Goal: Transaction & Acquisition: Purchase product/service

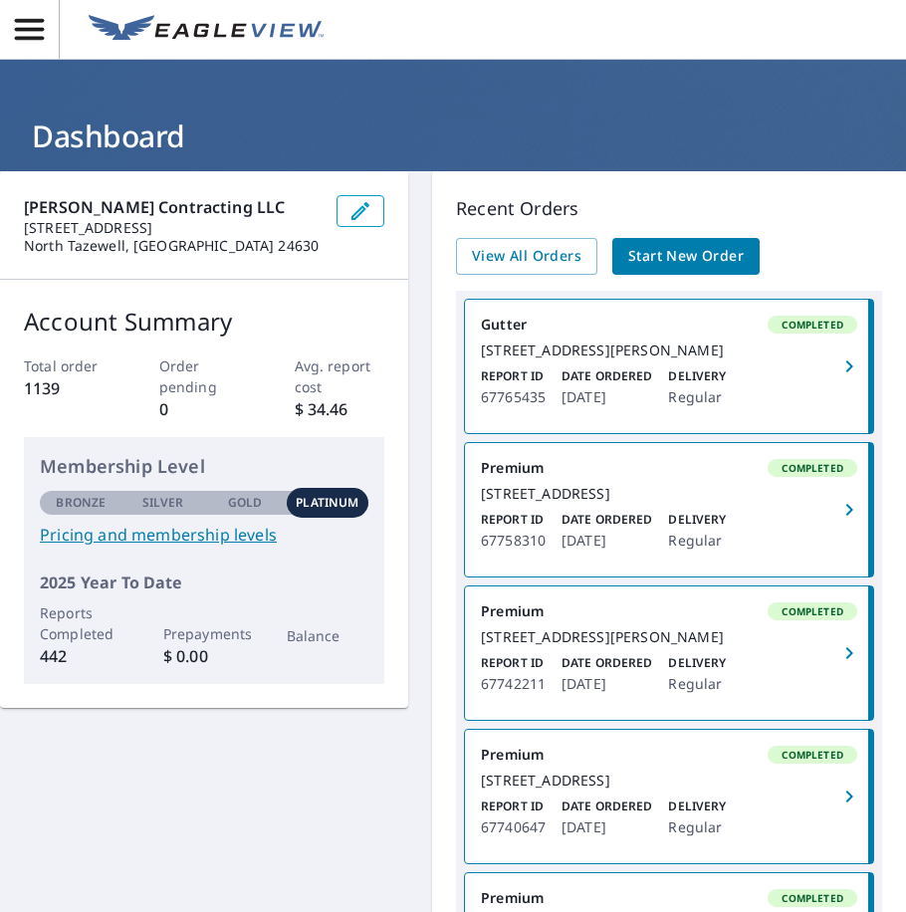
click at [729, 252] on span "Start New Order" at bounding box center [685, 256] width 115 height 25
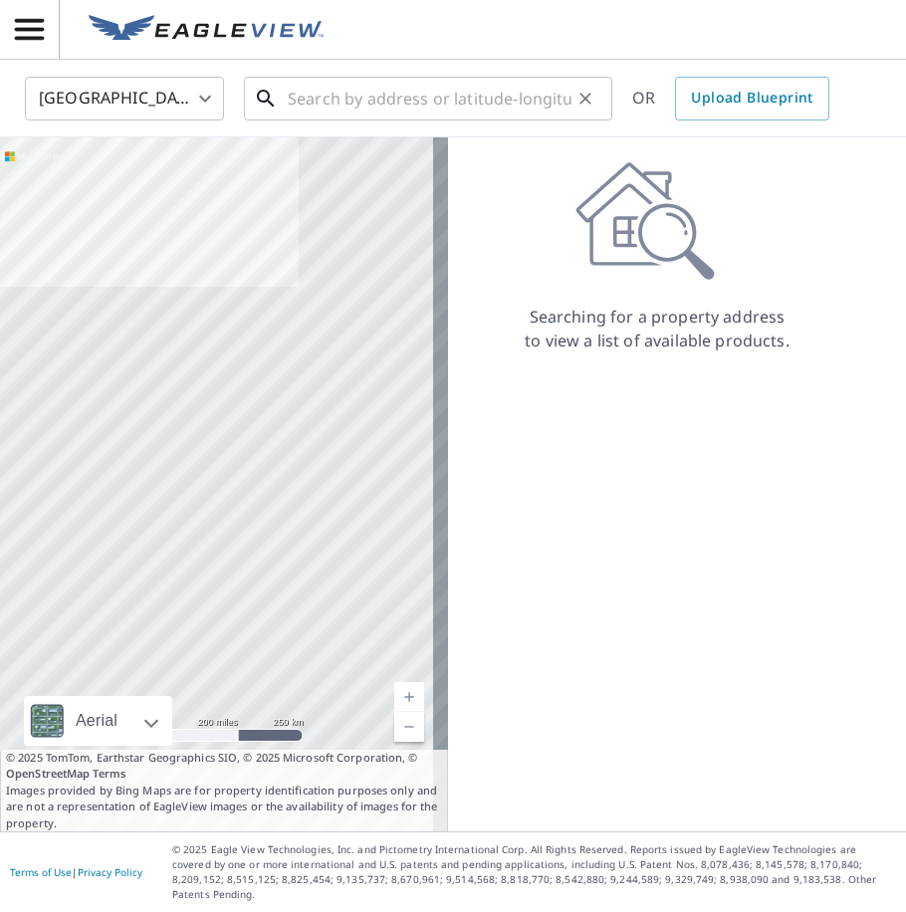
click at [405, 110] on input "text" at bounding box center [430, 99] width 284 height 56
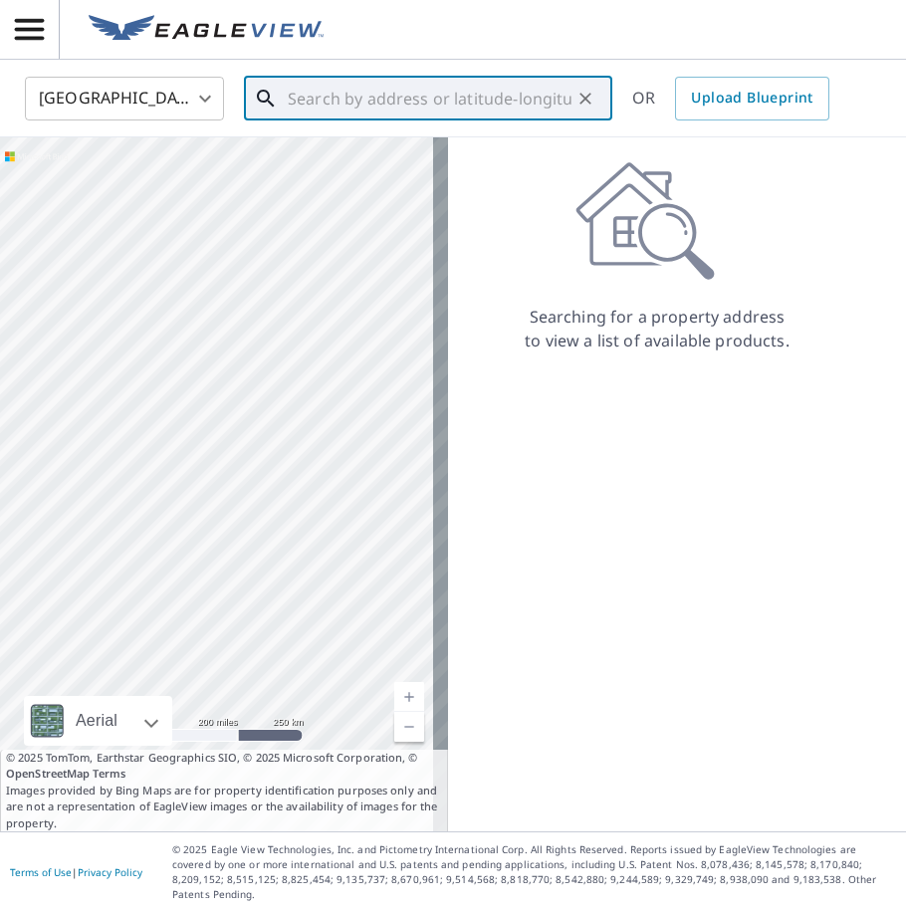
paste input ""1717 hilton ave Ashland KY 41101""
type input ""1717 hilton ave Ashland KY 41101""
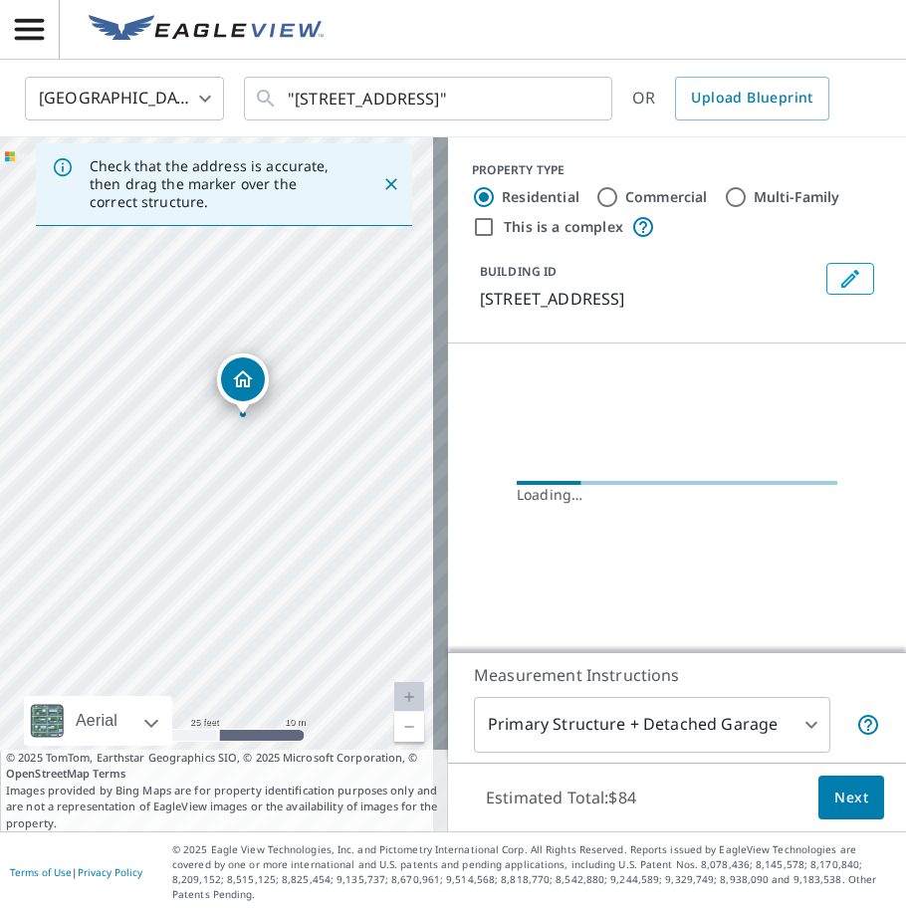
drag, startPoint x: 244, startPoint y: 373, endPoint x: 257, endPoint y: 445, distance: 72.8
click at [257, 445] on div "1717 Hilton Ave Ashland, KY 41101" at bounding box center [224, 484] width 448 height 694
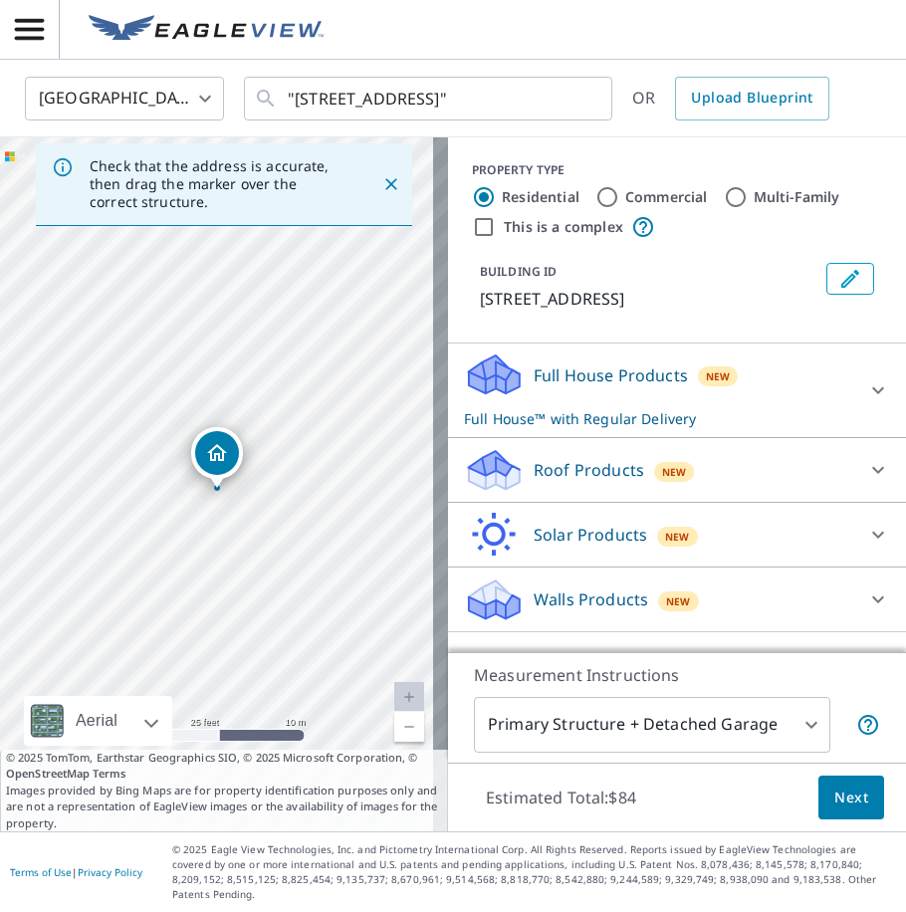
click at [562, 464] on p "Roof Products" at bounding box center [588, 470] width 110 height 24
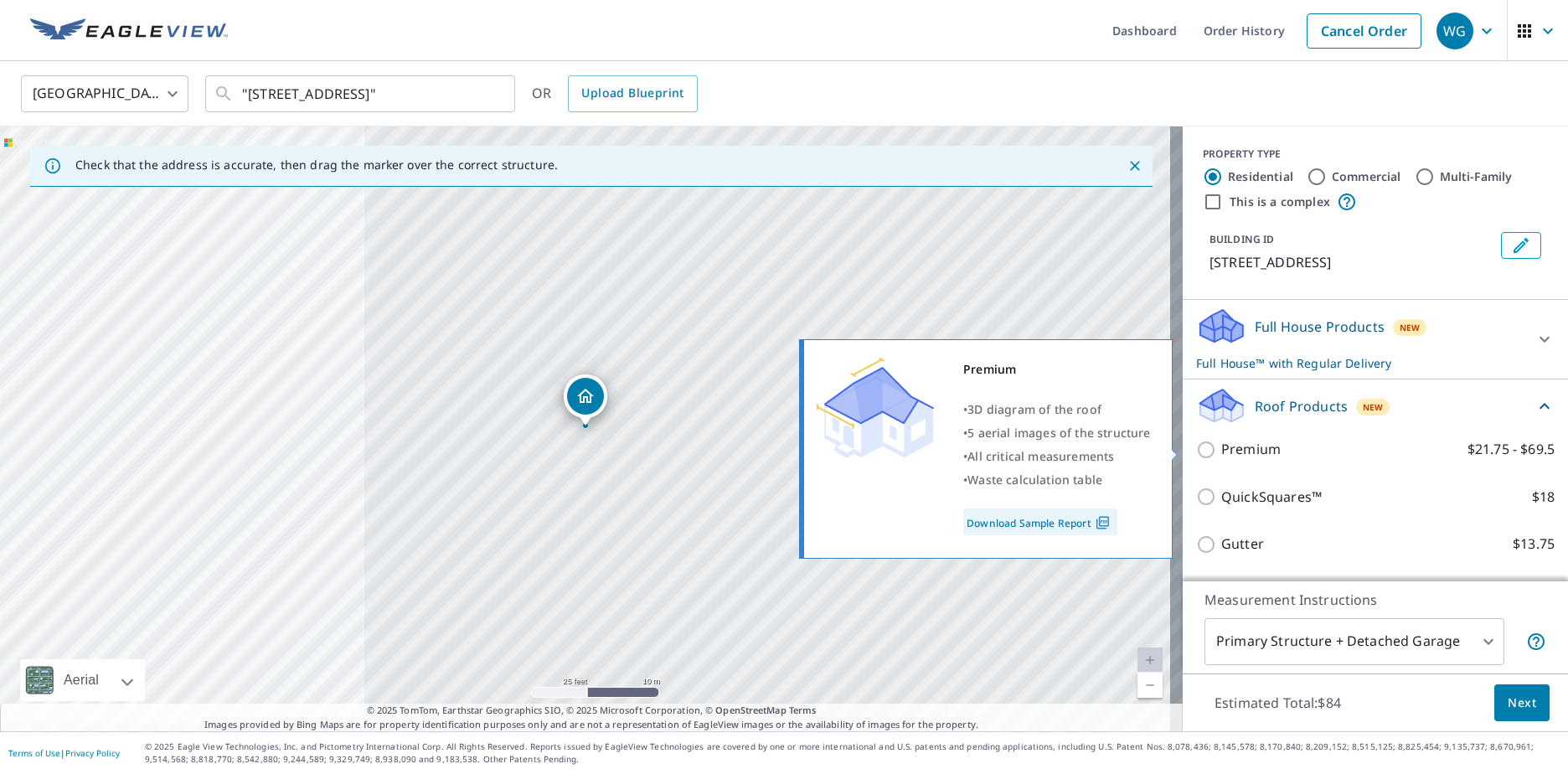
click at [762, 451] on p "Premium" at bounding box center [1251, 449] width 60 height 21
click at [762, 451] on input "Premium $21.75 - $69.5" at bounding box center [1209, 450] width 25 height 20
checkbox input "true"
checkbox input "false"
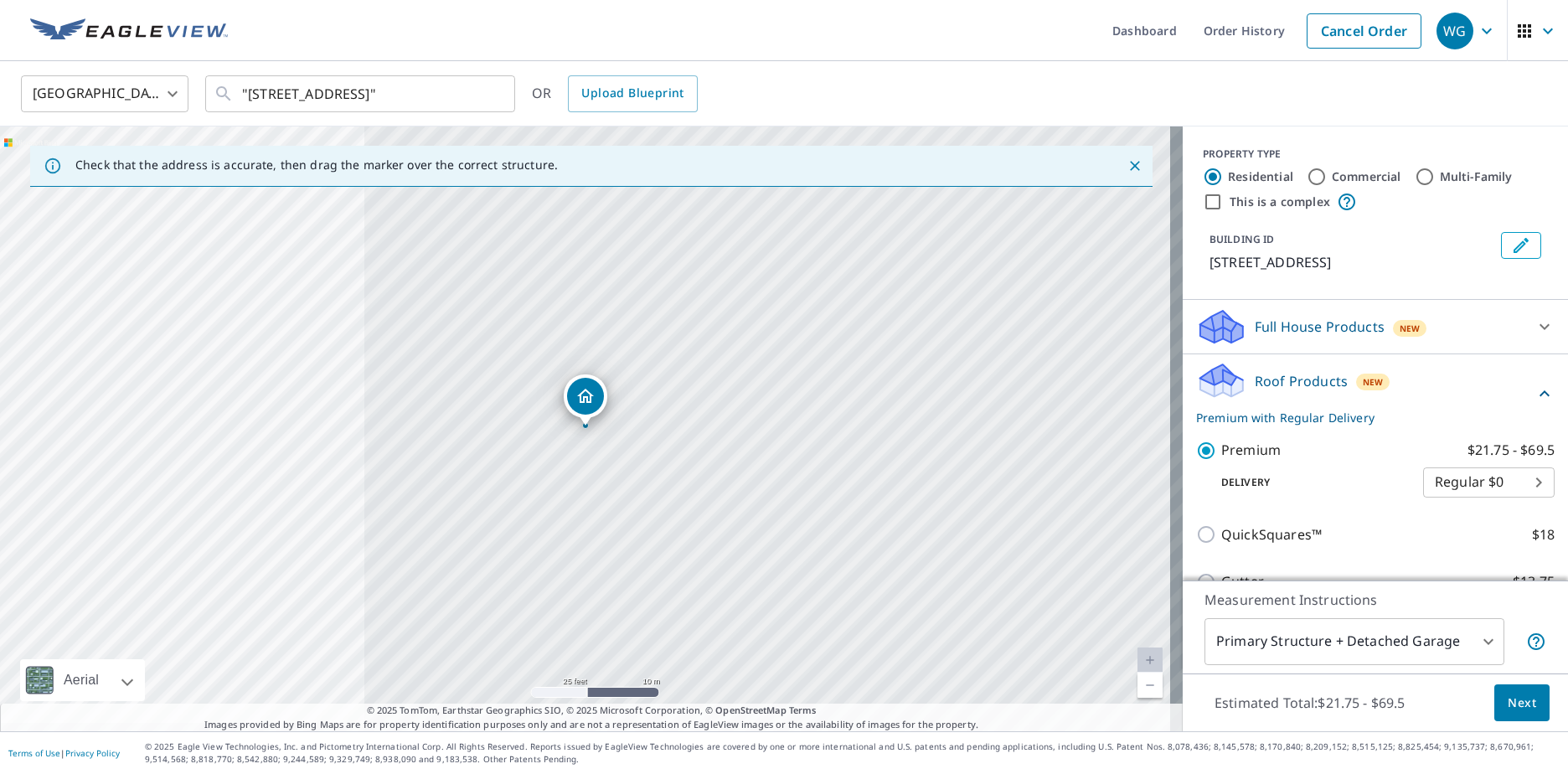
click at [762, 697] on button "Next" at bounding box center [1523, 702] width 56 height 38
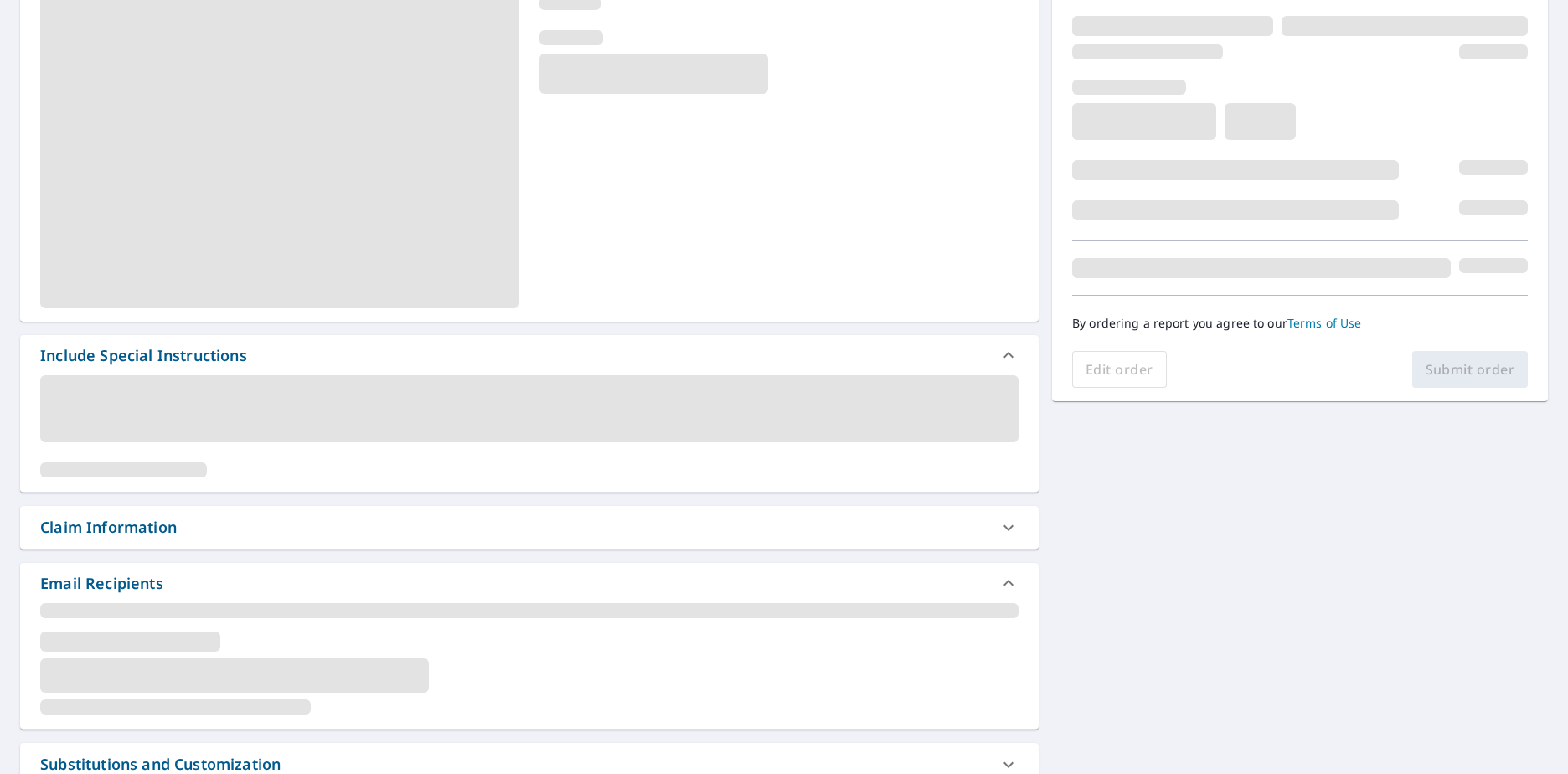
scroll to position [252, 0]
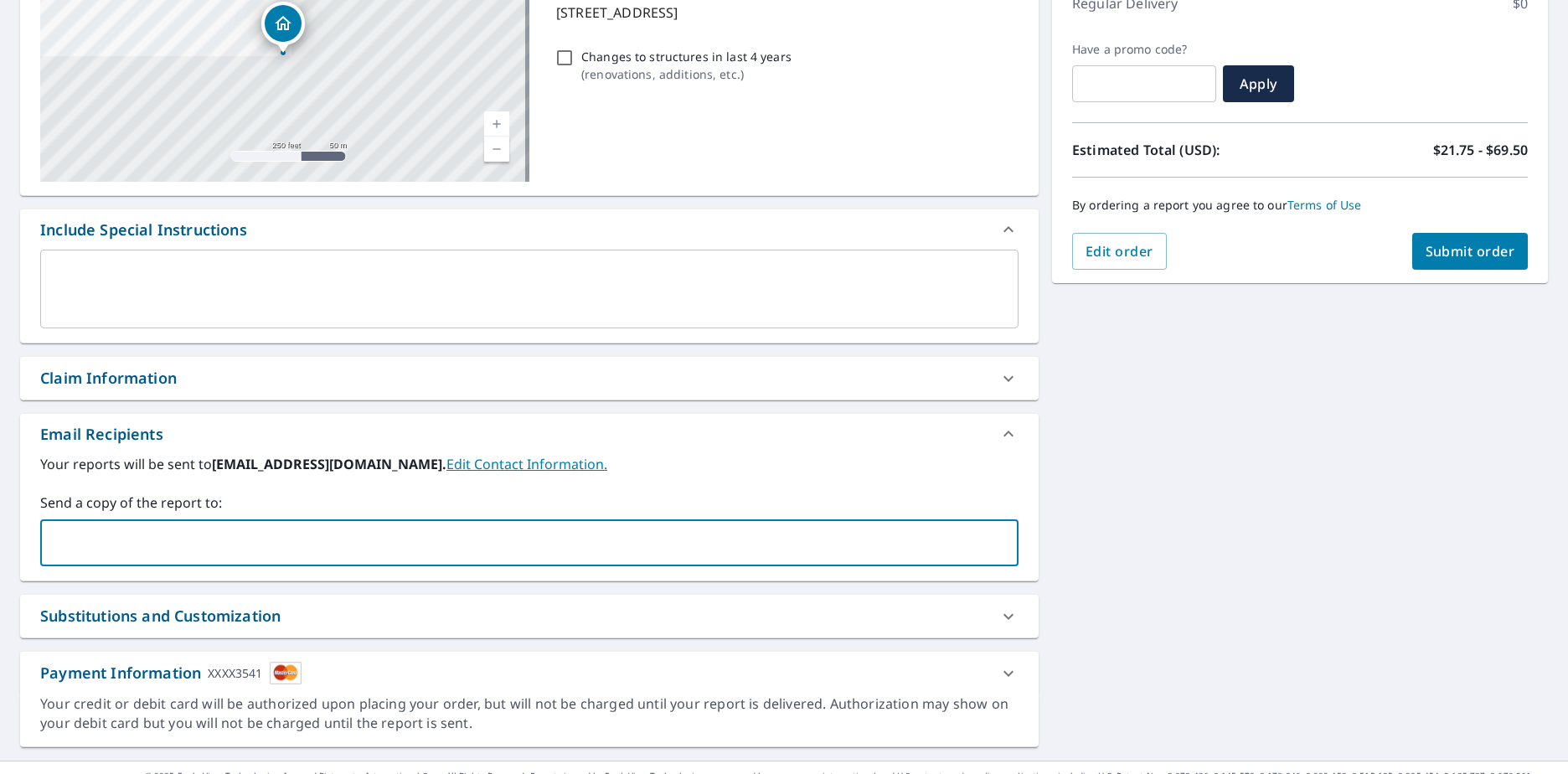
click at [343, 530] on input "text" at bounding box center [517, 543] width 938 height 32
type input "jcrouse@gillespiecontracting.com"
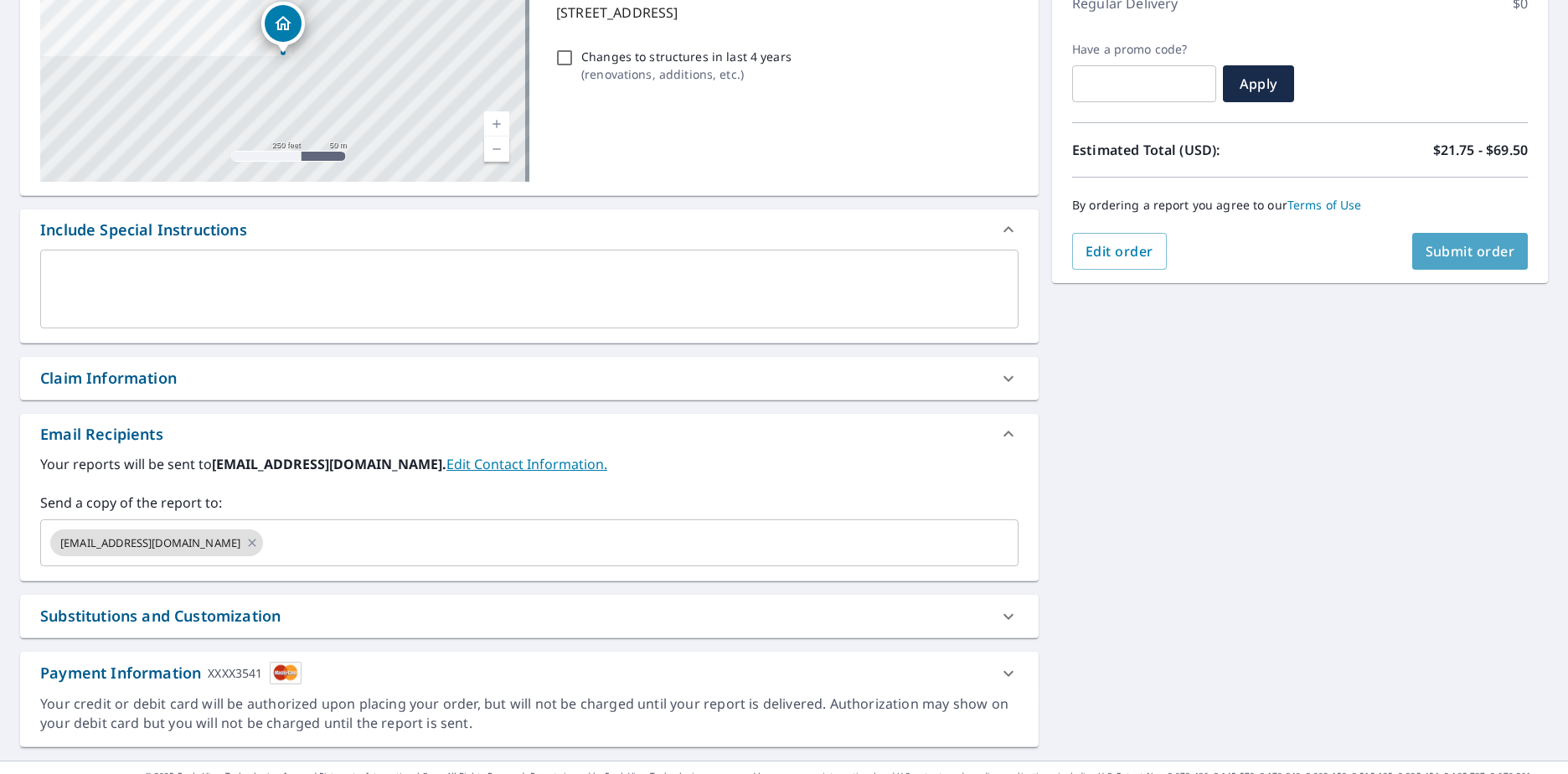
click at [762, 244] on span "Submit order" at bounding box center [1470, 252] width 89 height 19
checkbox input "true"
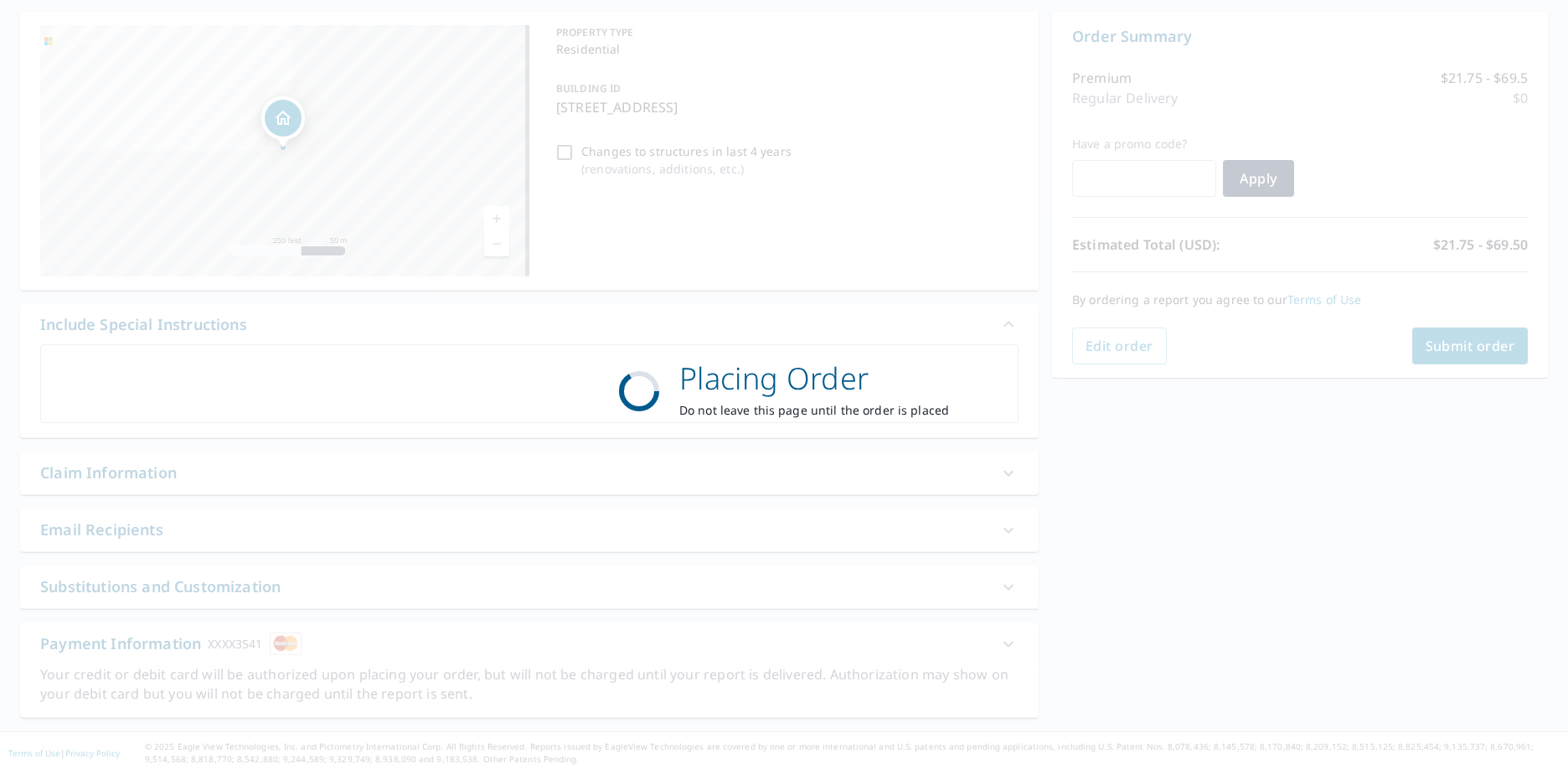
scroll to position [156, 0]
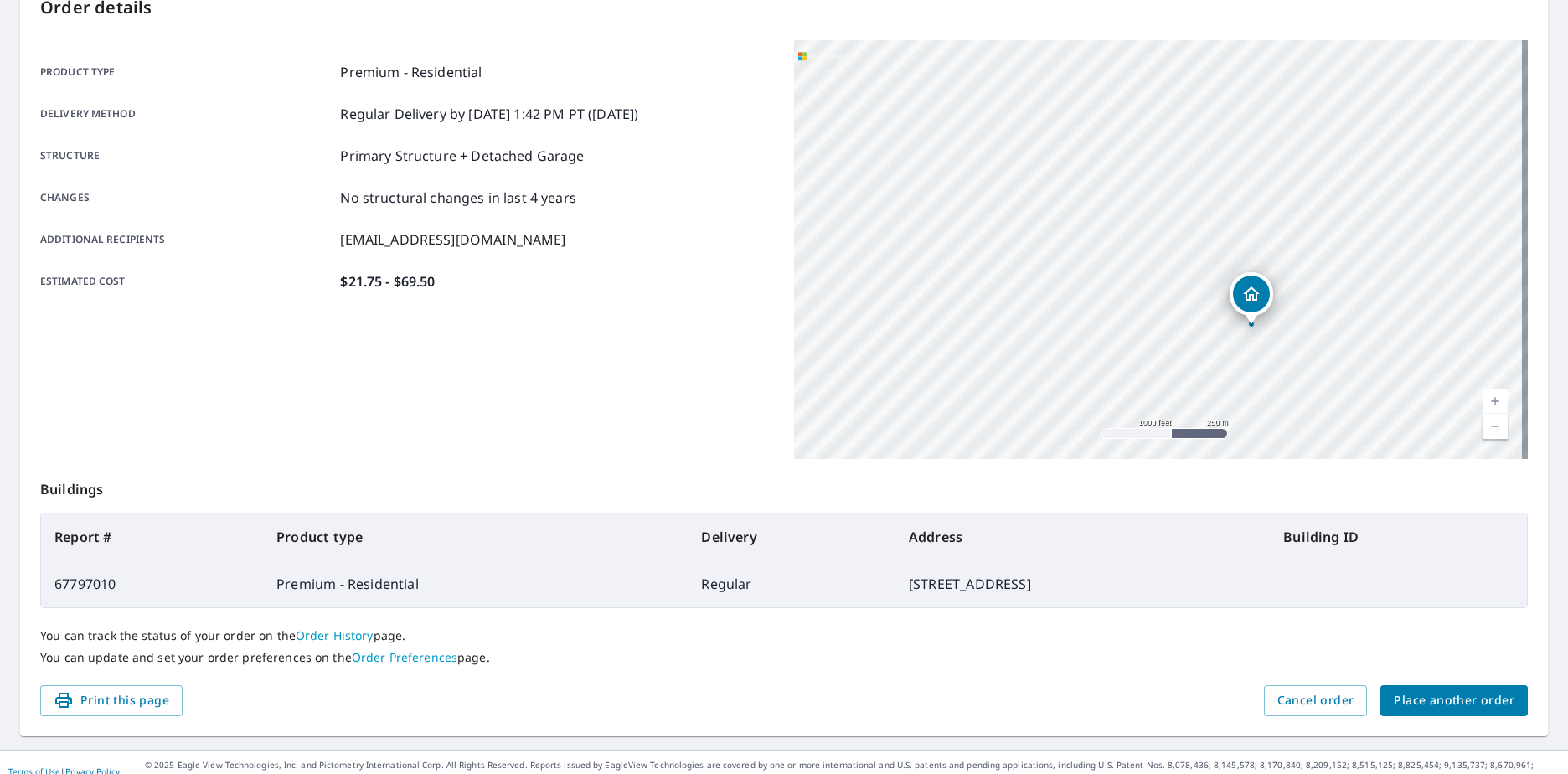
scroll to position [212, 0]
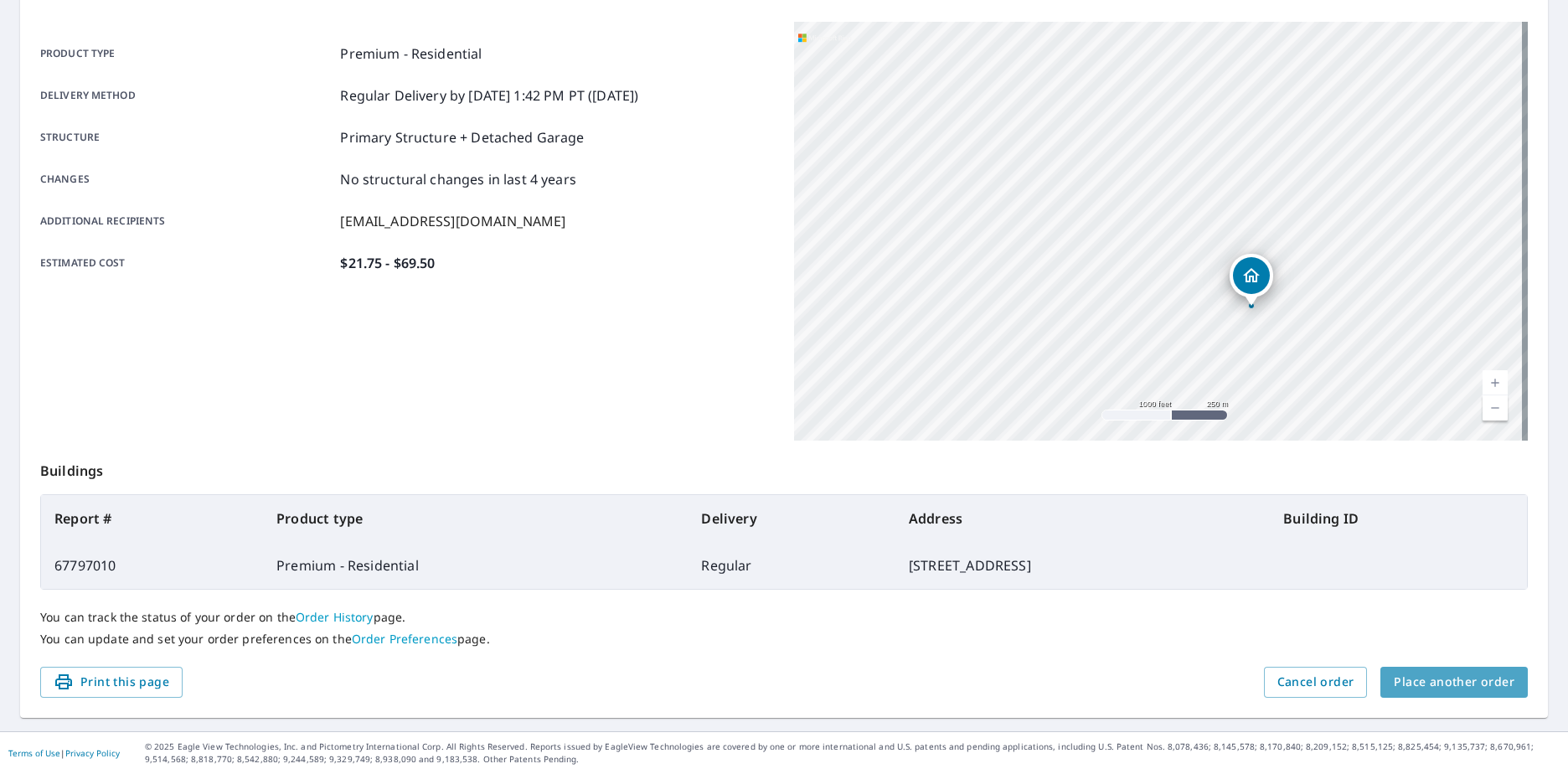
click at [762, 687] on span "Place another order" at bounding box center [1454, 681] width 120 height 21
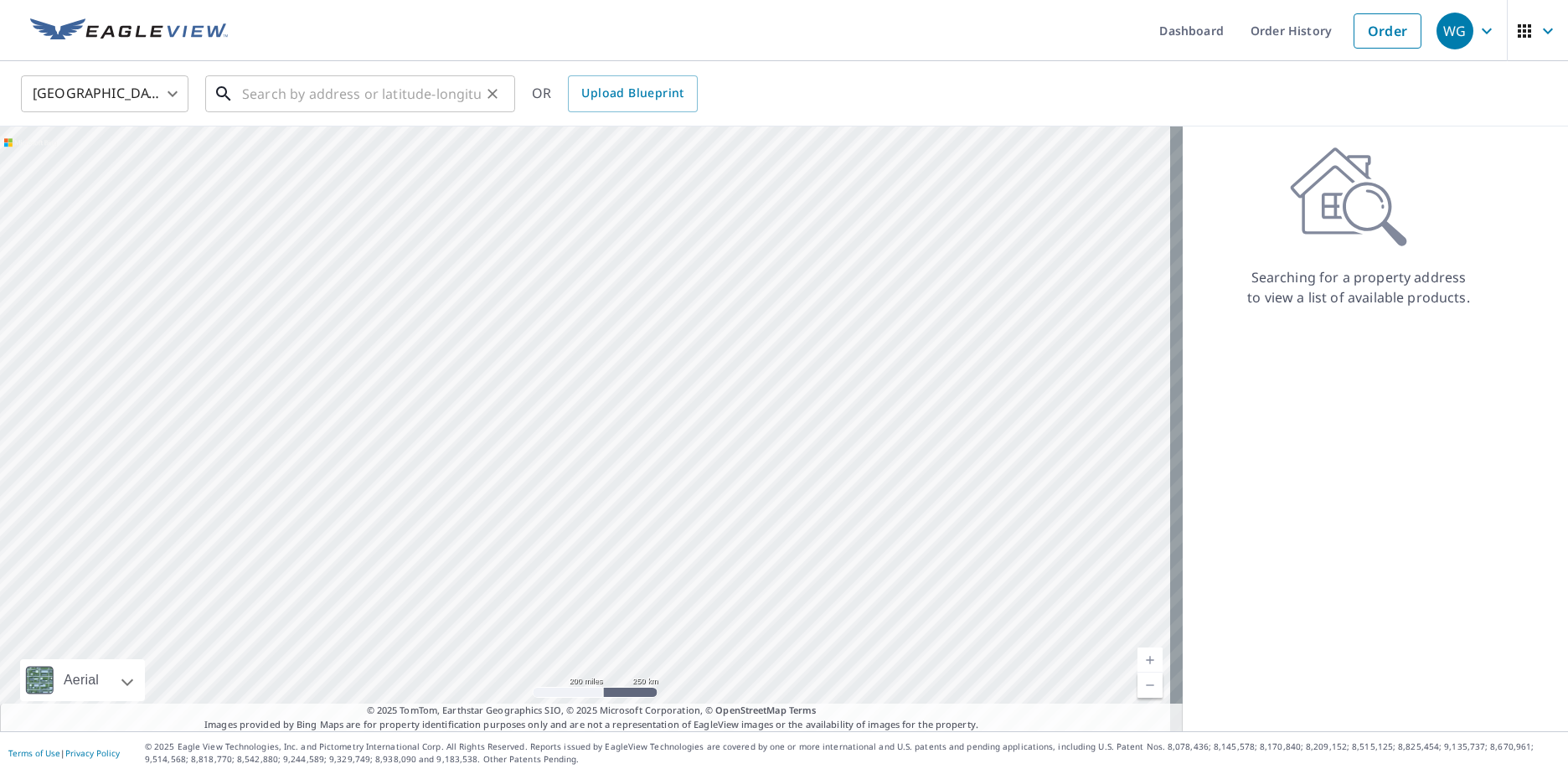
click at [362, 98] on input "text" at bounding box center [362, 94] width 239 height 47
paste input ""4508 Lancaster ave Charleston WV 25304""
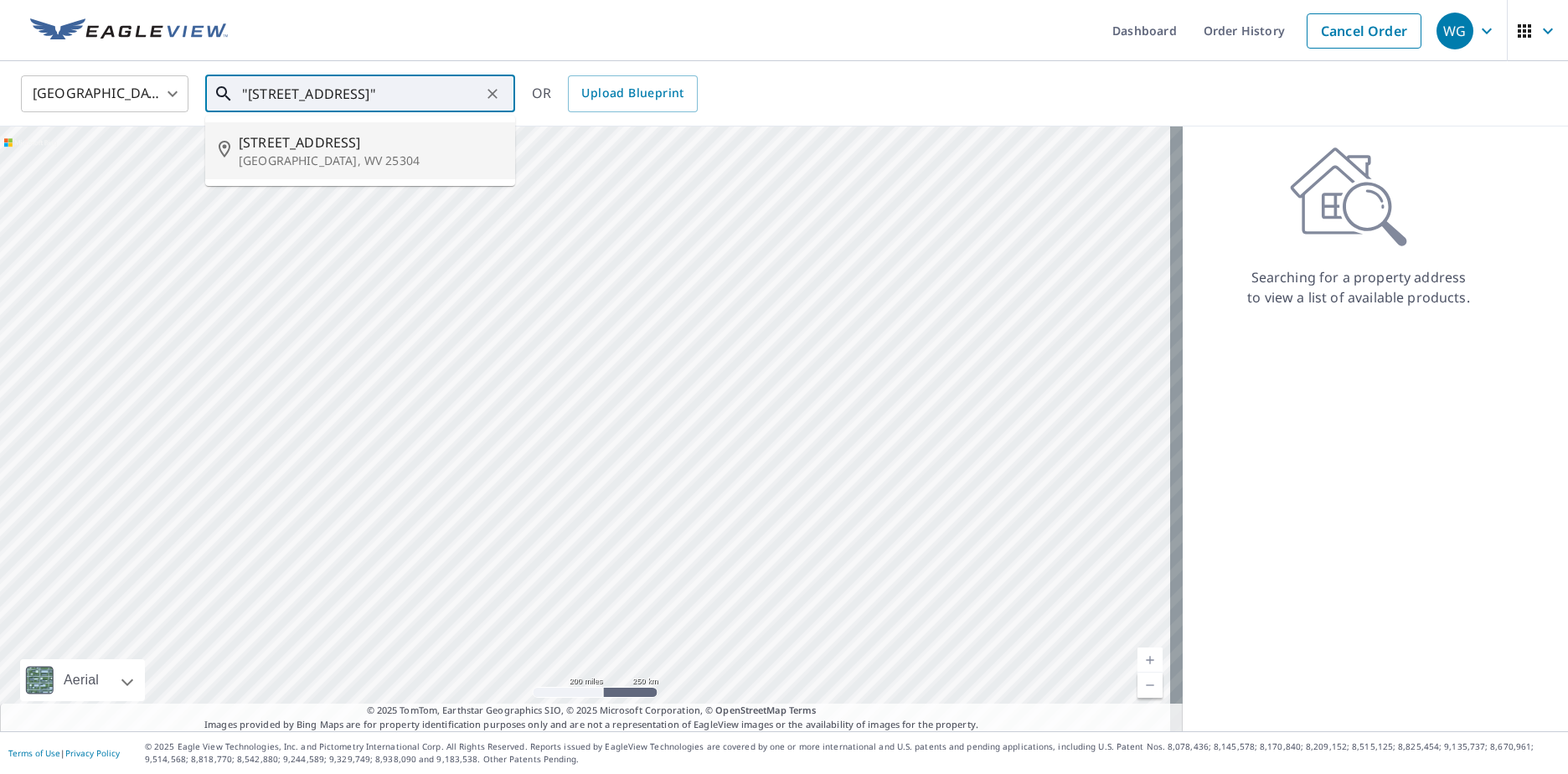
click at [304, 154] on p "Charleston, WV 25304" at bounding box center [370, 161] width 263 height 17
type input "4508 Lancaster Ave Charleston, WV 25304"
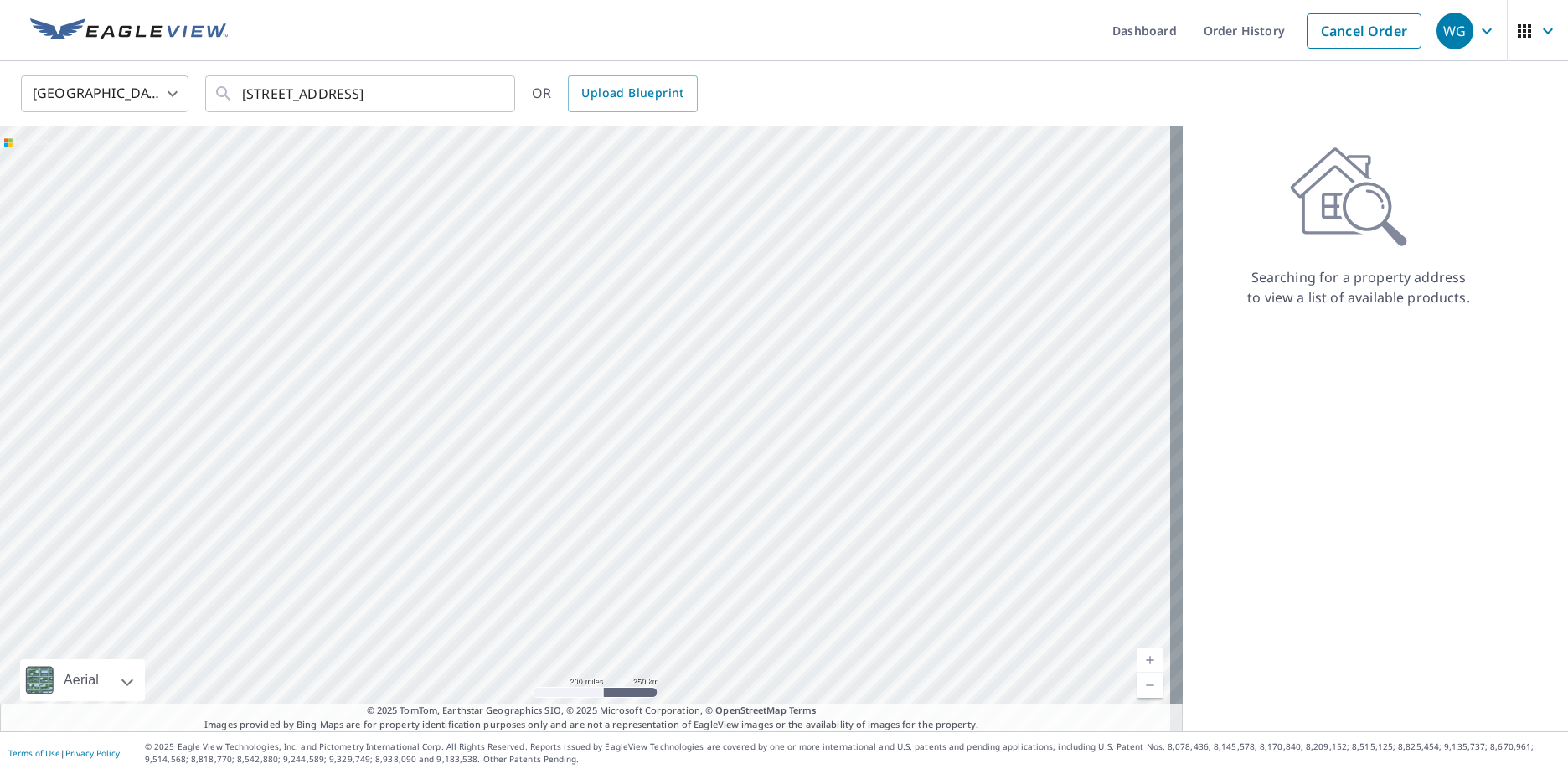
scroll to position [0, 0]
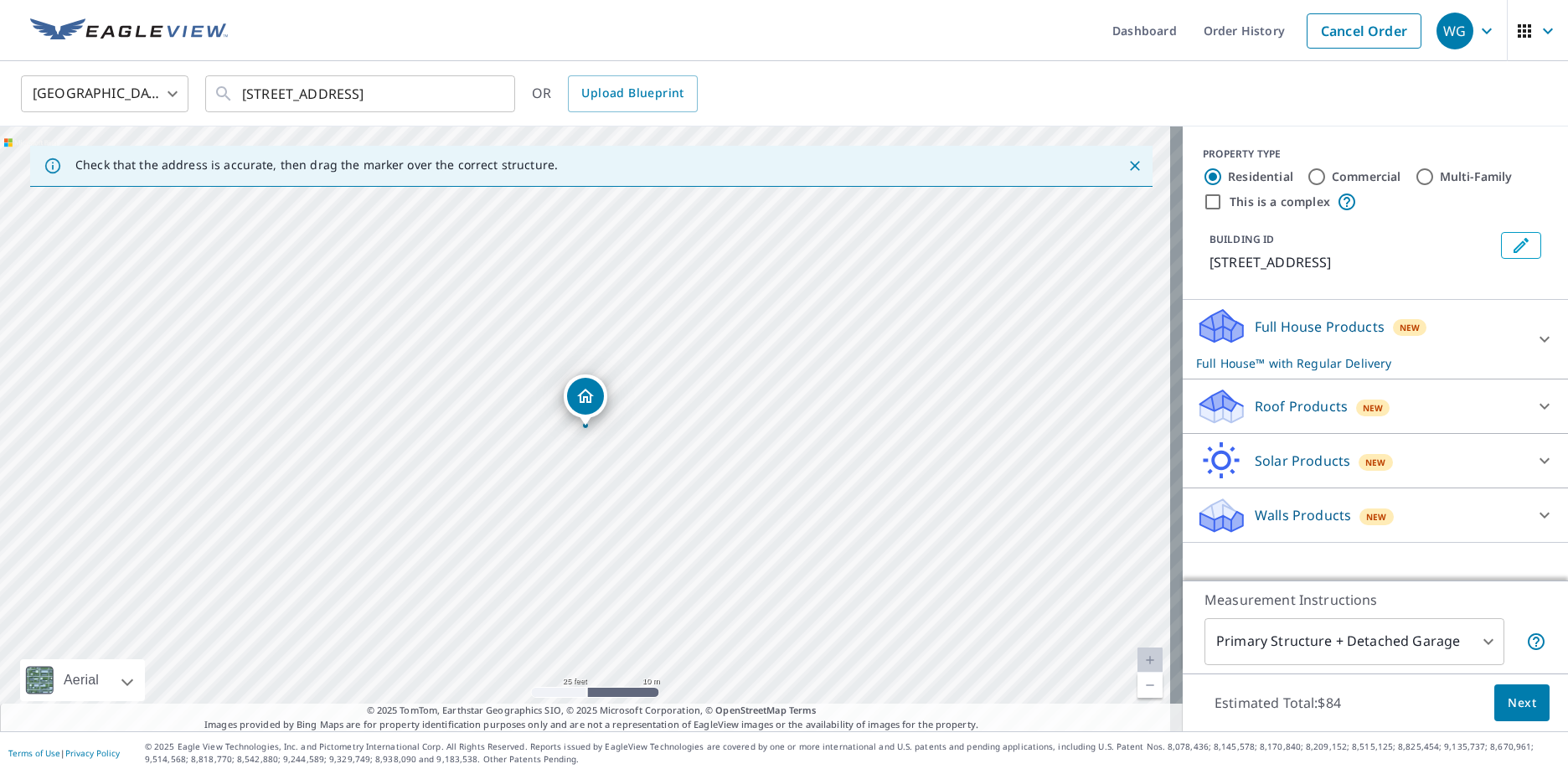
click at [762, 411] on p "Roof Products" at bounding box center [1301, 406] width 93 height 20
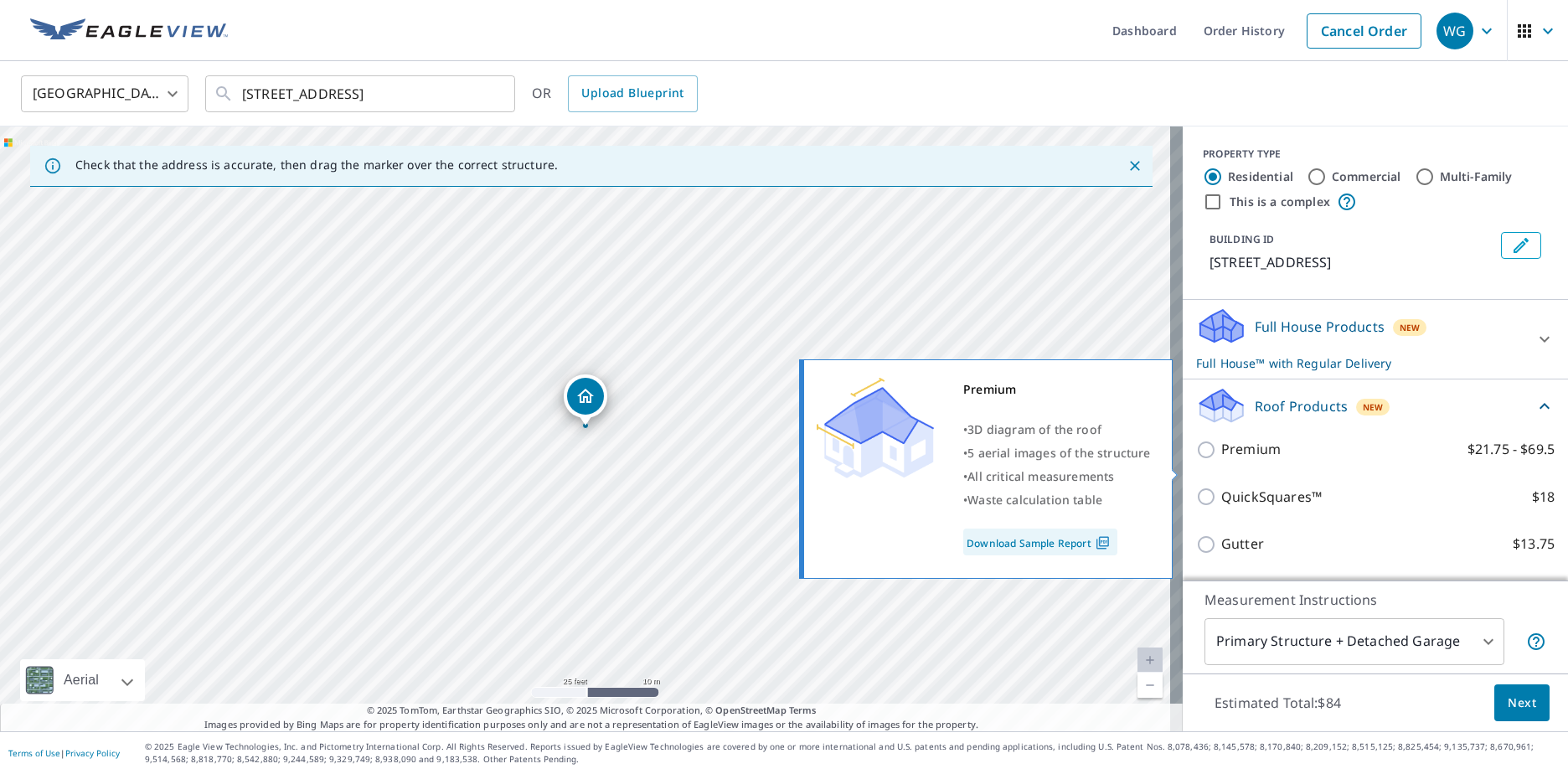
click at [762, 459] on p "Premium" at bounding box center [1251, 449] width 60 height 21
click at [762, 459] on input "Premium $21.75 - $69.5" at bounding box center [1209, 450] width 25 height 20
checkbox input "true"
checkbox input "false"
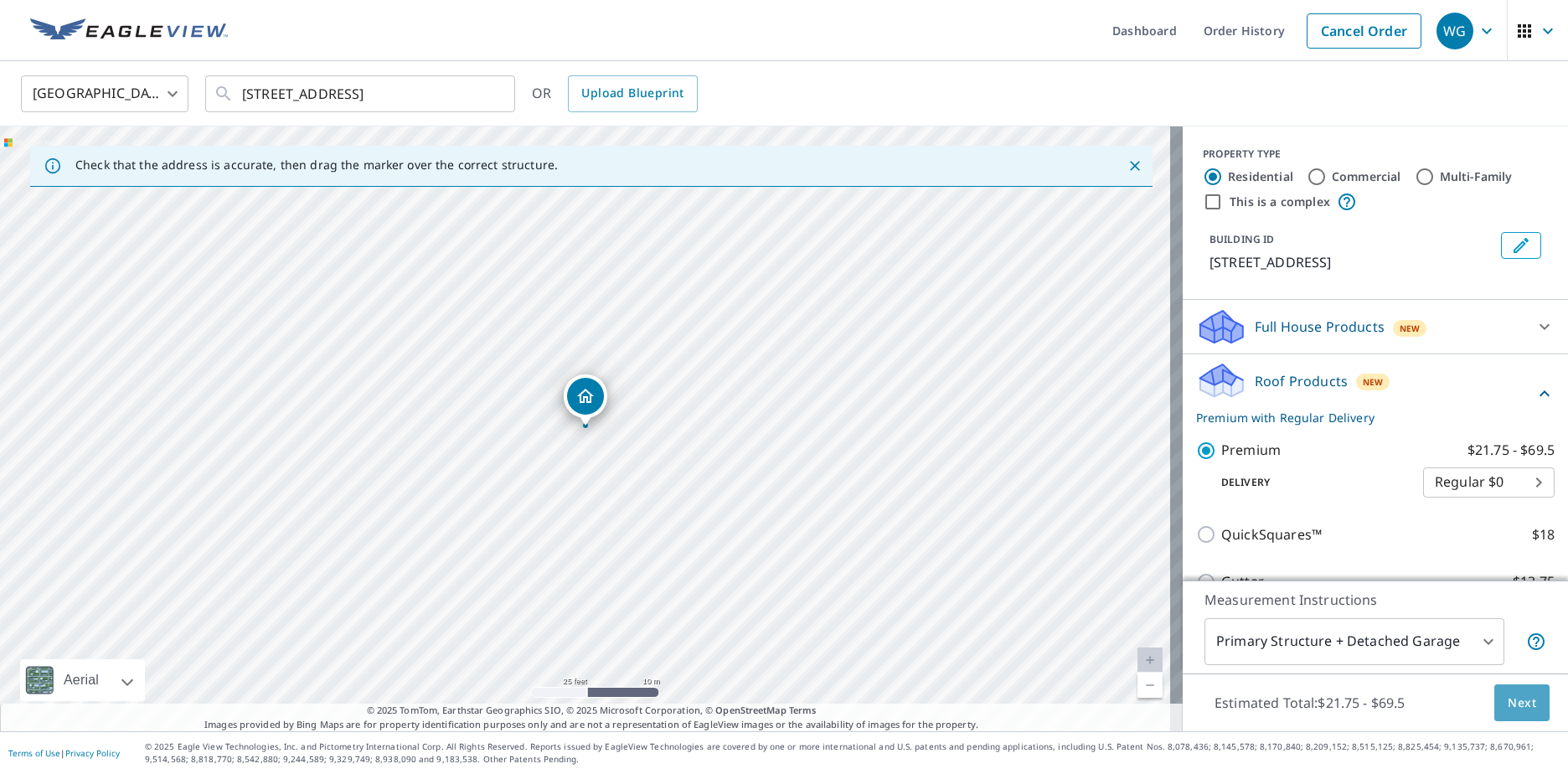
click at [762, 692] on span "Next" at bounding box center [1522, 702] width 29 height 21
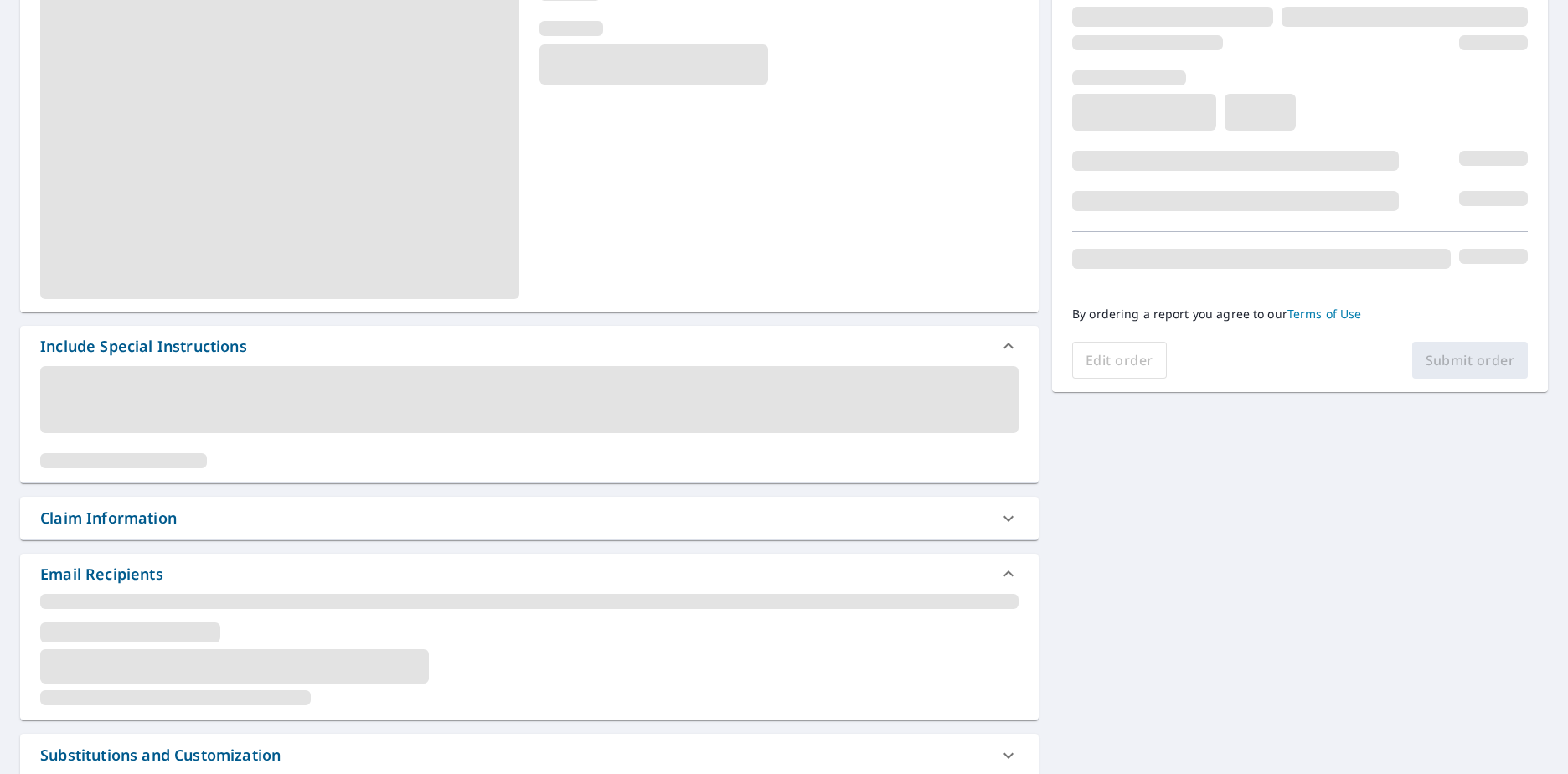
scroll to position [252, 0]
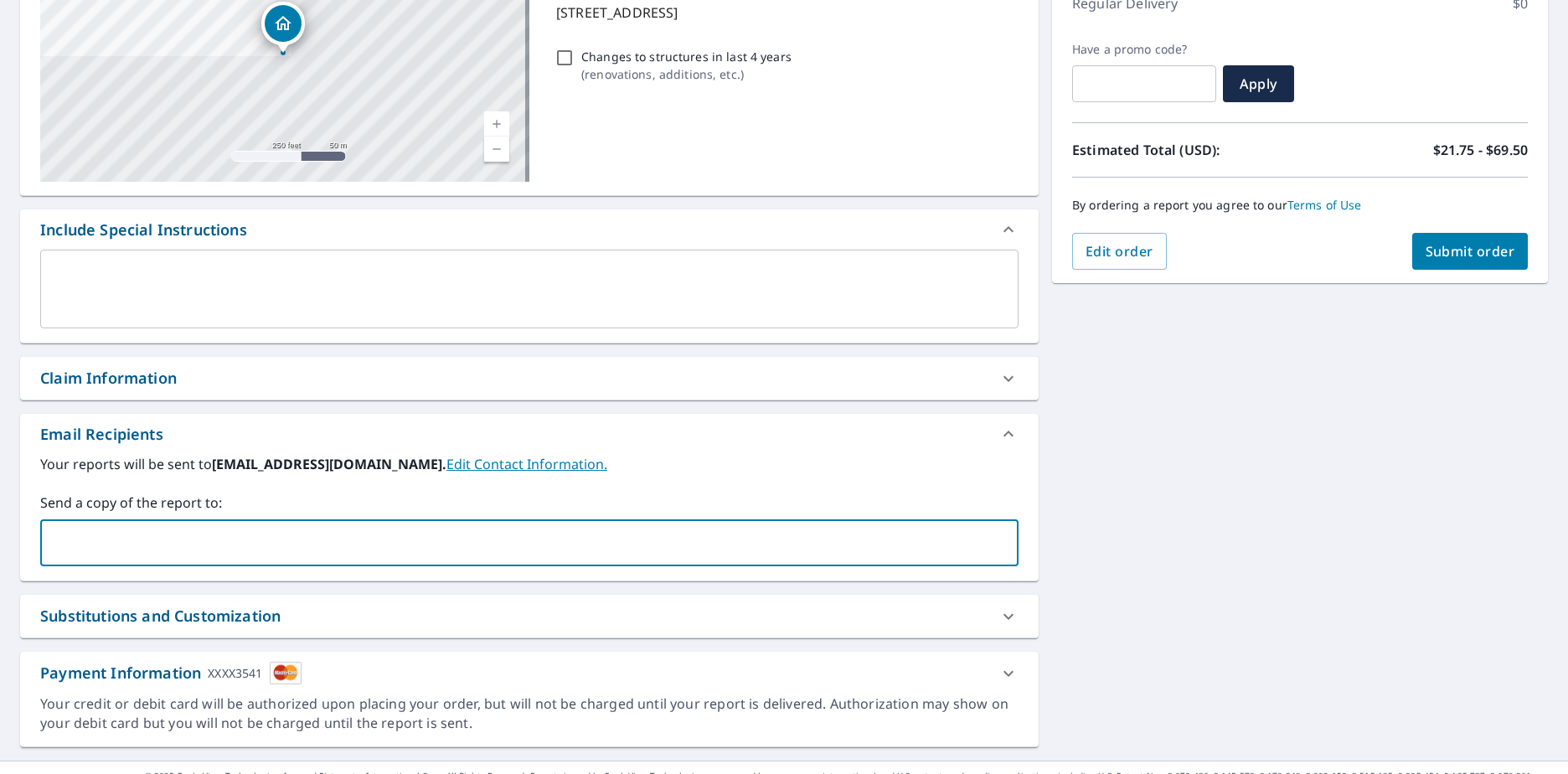
click at [337, 551] on input "text" at bounding box center [517, 543] width 938 height 32
type input "jcrouse@gillespiecontracting.com"
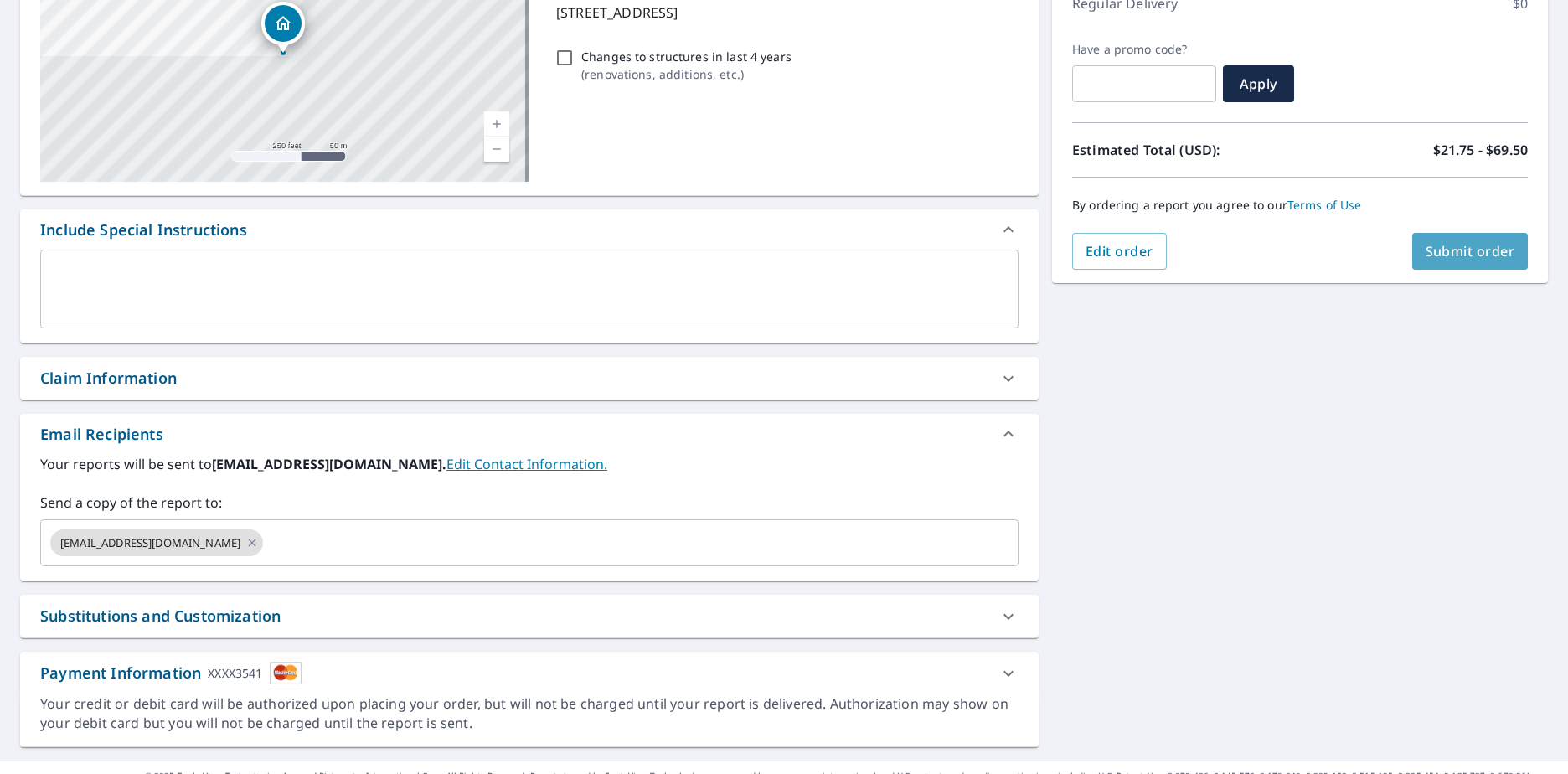
click at [762, 246] on span "Submit order" at bounding box center [1470, 252] width 89 height 19
checkbox input "true"
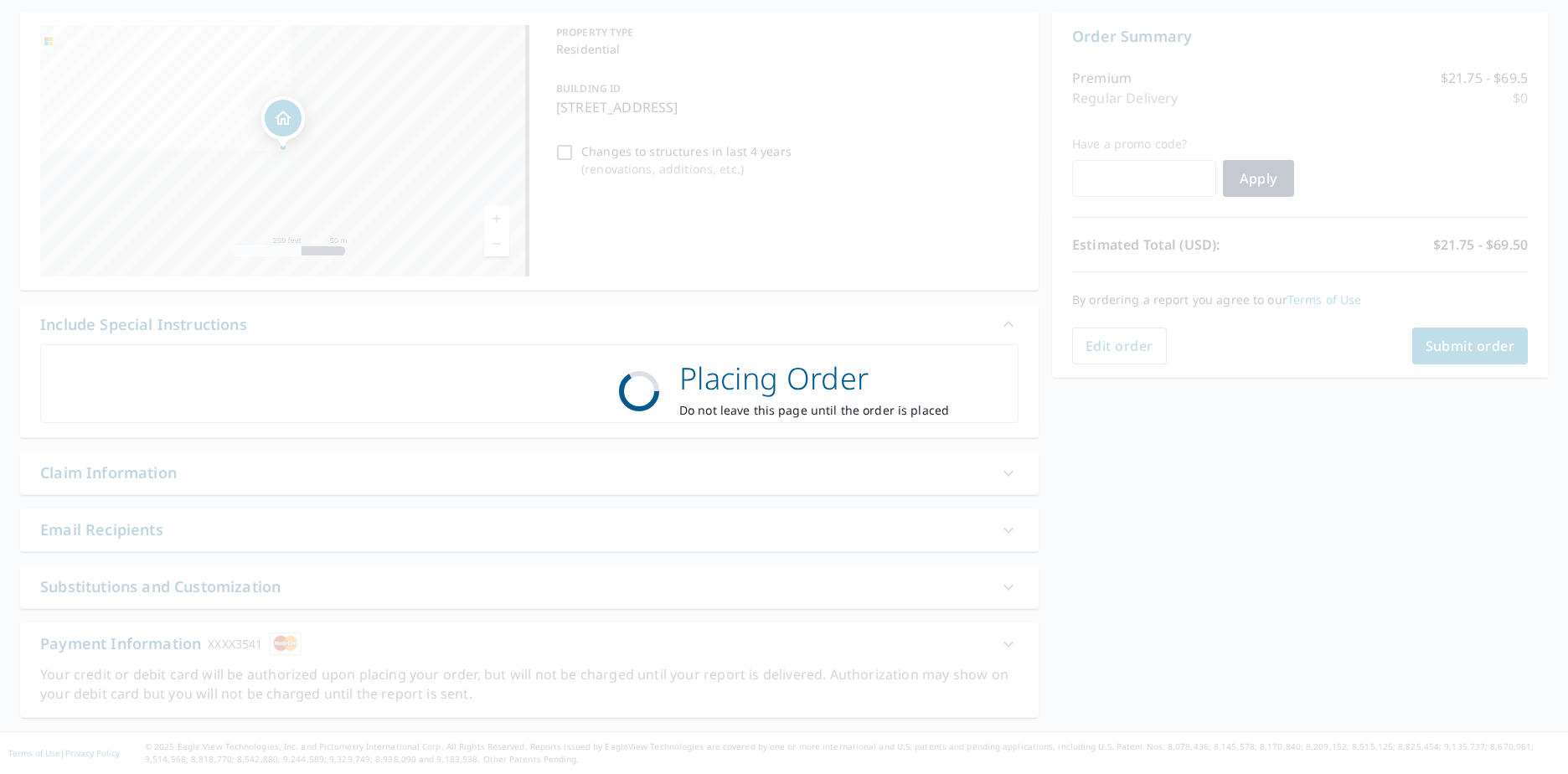
scroll to position [156, 0]
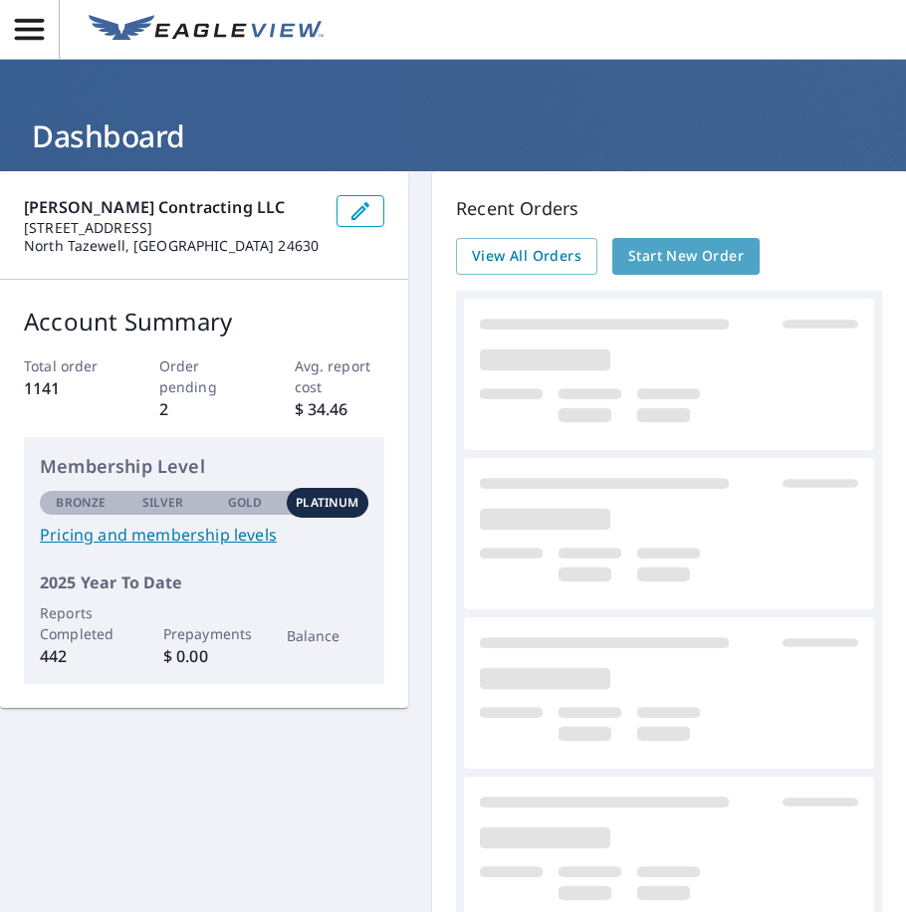
click at [718, 266] on span "Start New Order" at bounding box center [685, 256] width 115 height 25
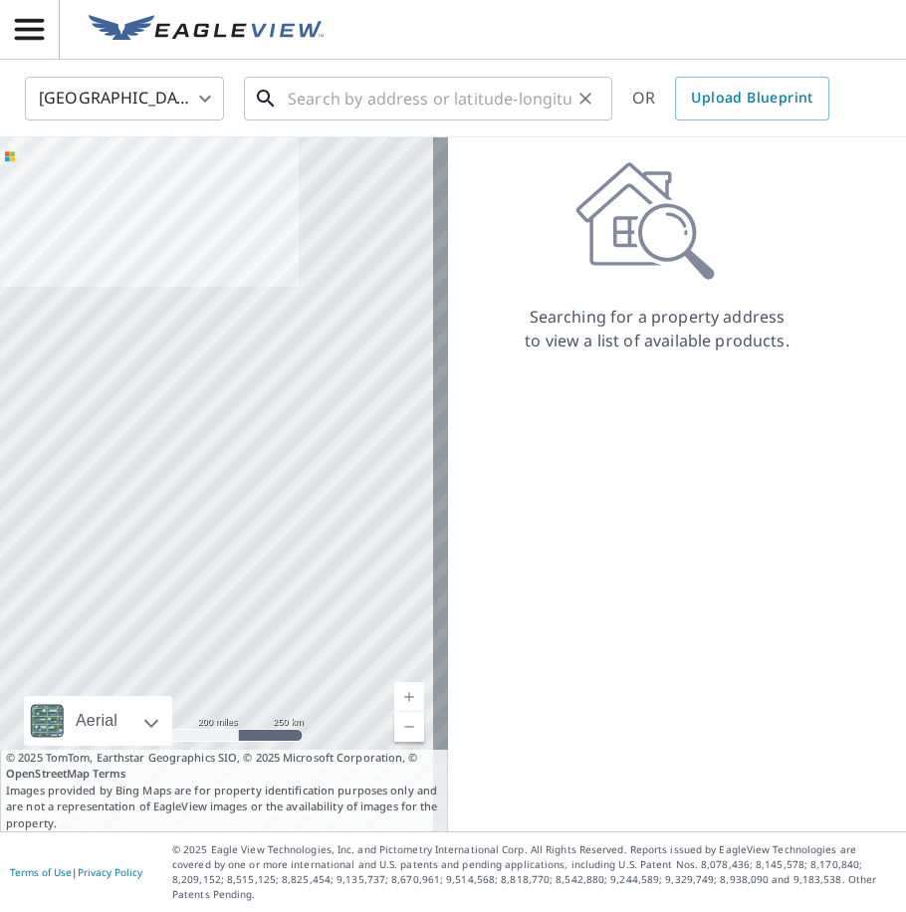
click at [431, 105] on input "text" at bounding box center [430, 99] width 284 height 56
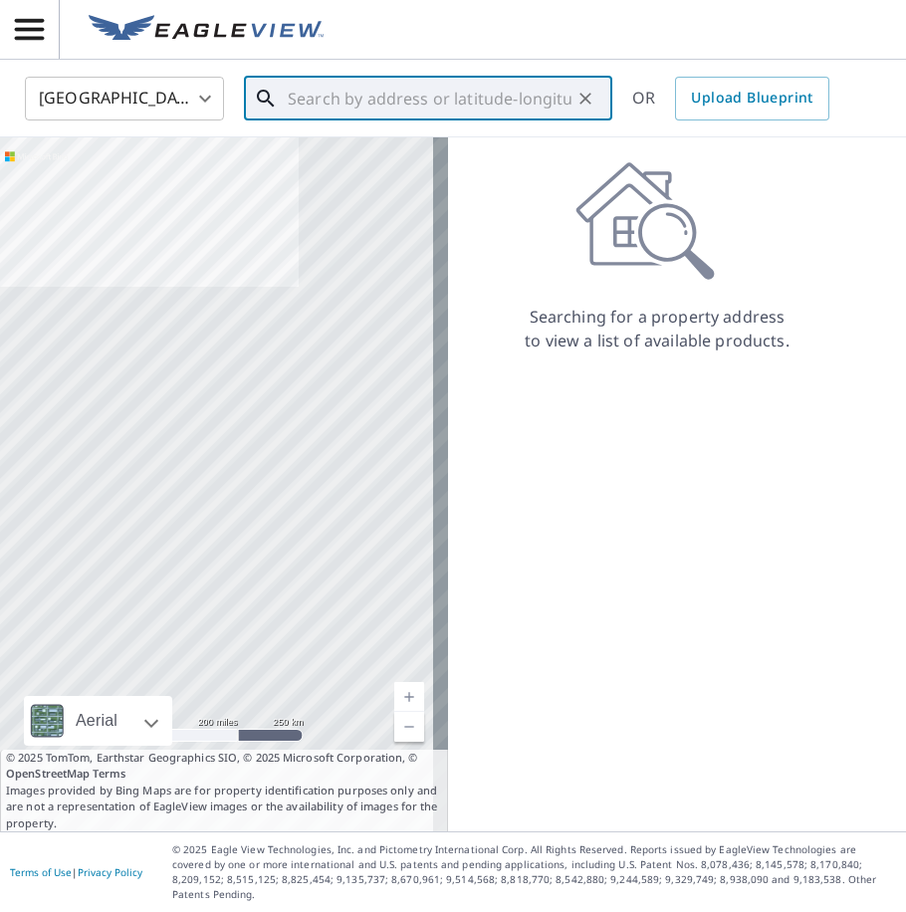
paste input "[STREET_ADDRESS][PERSON_NAME][PERSON_NAME]"
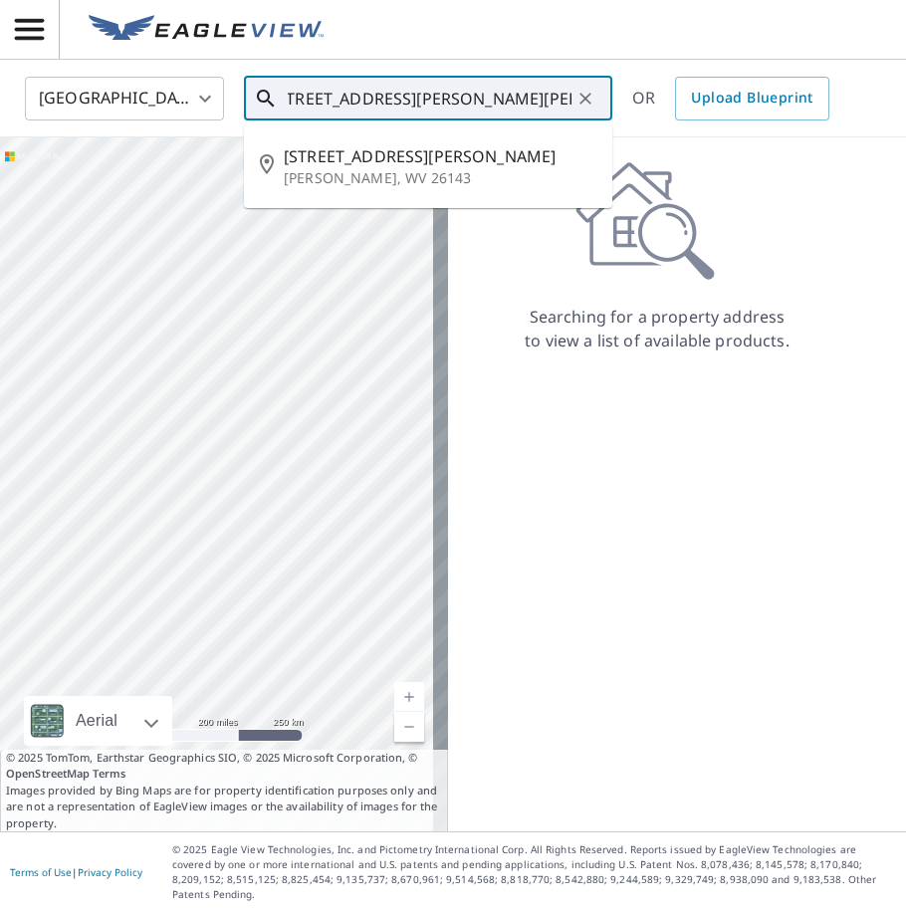
type input "[STREET_ADDRESS][PERSON_NAME][PERSON_NAME]"
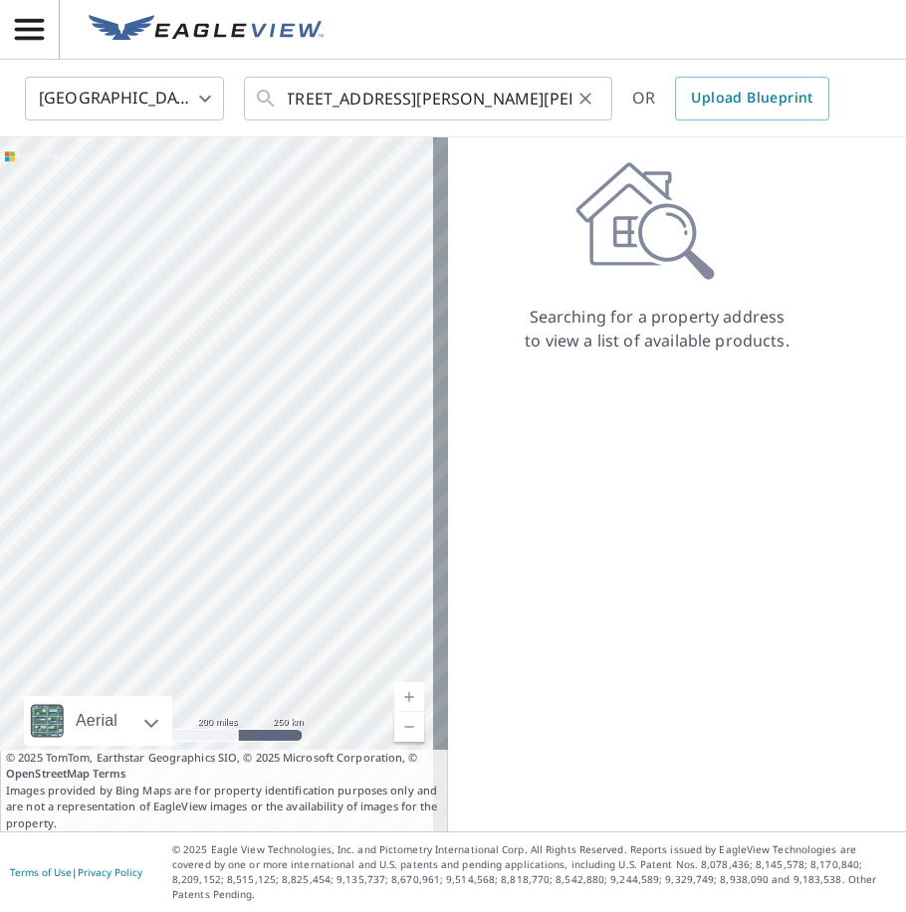
scroll to position [0, 0]
